Goal: Transaction & Acquisition: Obtain resource

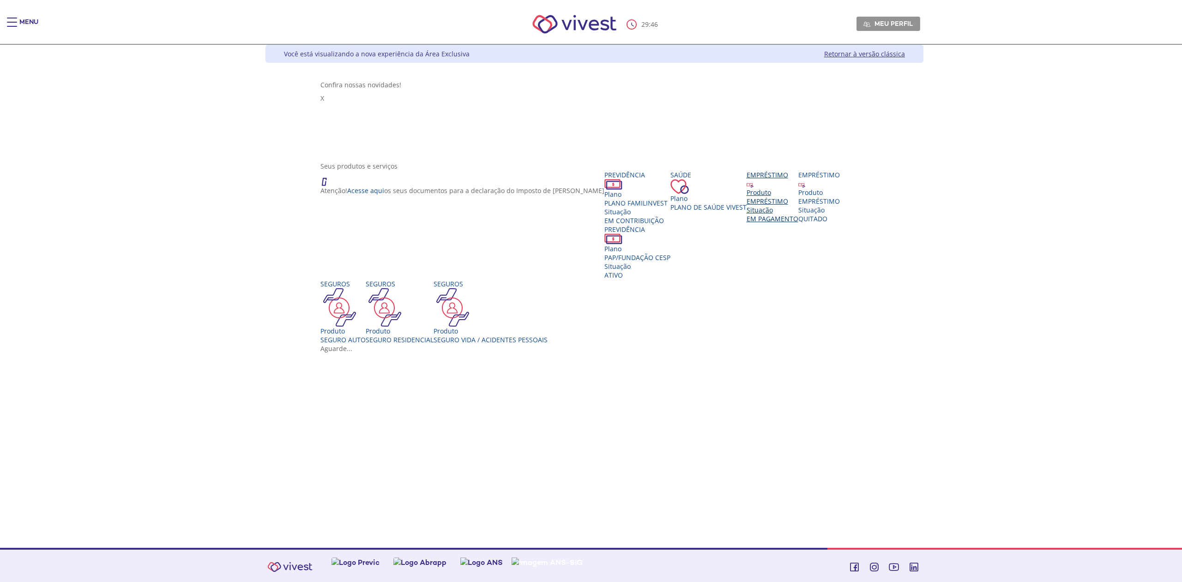
drag, startPoint x: 0, startPoint y: 0, endPoint x: 797, endPoint y: 198, distance: 821.1
click at [797, 198] on div "EMPRÉSTIMO" at bounding box center [773, 201] width 52 height 9
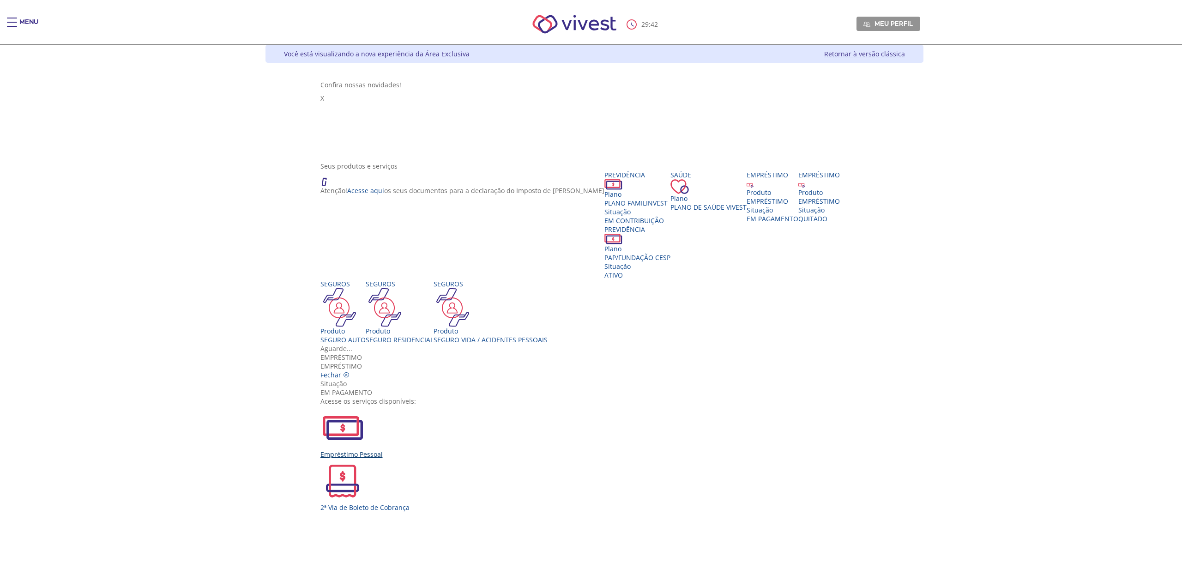
click at [365, 405] on img "Vivest" at bounding box center [342, 427] width 44 height 44
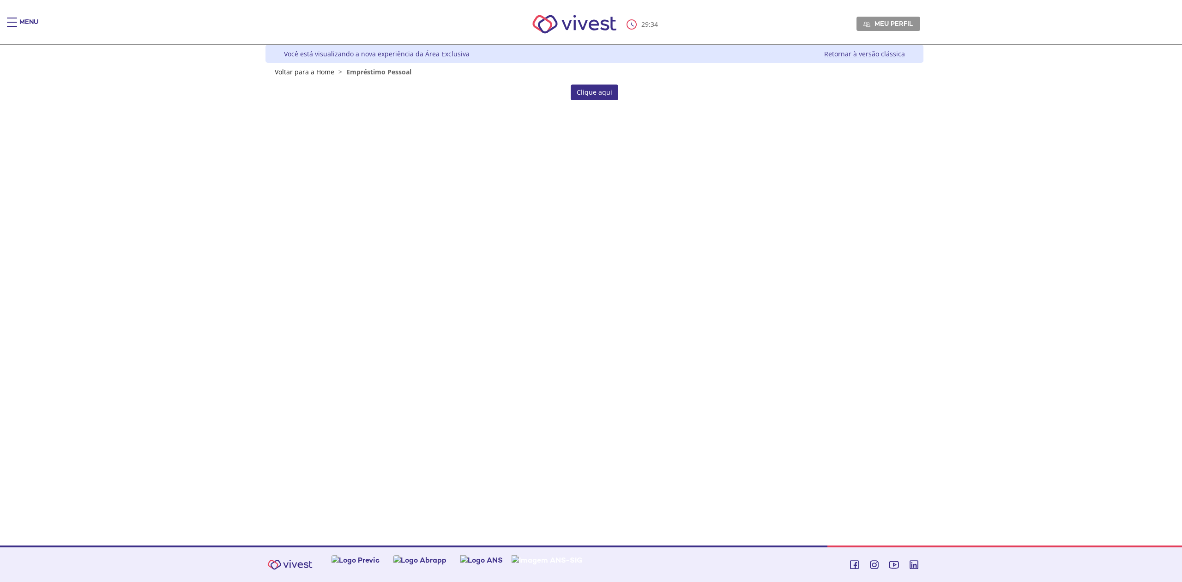
click at [585, 93] on link "Clique aqui" at bounding box center [595, 92] width 48 height 16
click at [593, 89] on link "Clique aqui" at bounding box center [595, 92] width 48 height 16
click at [848, 52] on link "Retornar à versão clássica" at bounding box center [864, 53] width 81 height 9
